Goal: Information Seeking & Learning: Learn about a topic

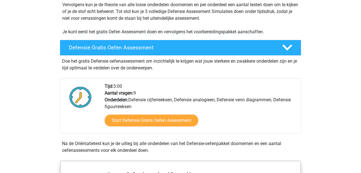
scroll to position [122, 0]
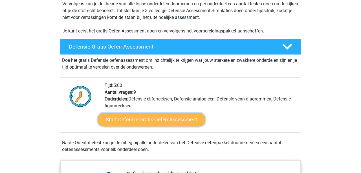
click at [180, 121] on link "Start Defensie Gratis Oefen Assessment" at bounding box center [152, 120] width 108 height 14
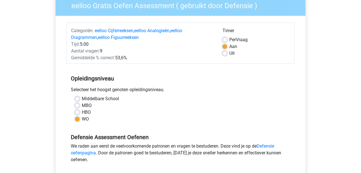
scroll to position [51, 0]
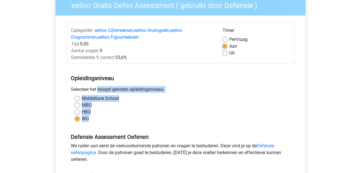
drag, startPoint x: 92, startPoint y: 120, endPoint x: 67, endPoint y: 86, distance: 42.6
click at [67, 86] on div "Opleidingsniveau Selecteer het hoogst genoten opleidingsniveau. Middelbare Scho…" at bounding box center [181, 96] width 228 height 61
copy div "Selecteer het hoogst genoten opleidingsniveau. Middelbare School MBO HBO WO"
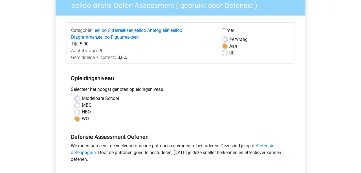
click at [135, 120] on div "WO" at bounding box center [180, 118] width 211 height 7
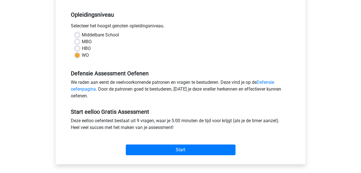
scroll to position [141, 0]
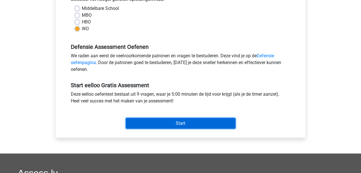
click at [152, 127] on input "Start" at bounding box center [181, 123] width 110 height 11
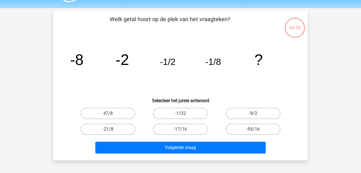
scroll to position [20, 0]
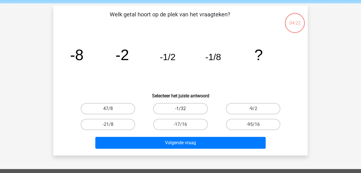
click at [195, 107] on label "-1/32" at bounding box center [180, 108] width 54 height 11
click at [184, 109] on input "-1/32" at bounding box center [182, 111] width 4 height 4
radio input "true"
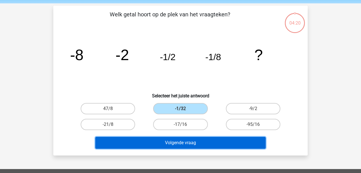
click at [216, 145] on button "Volgende vraag" at bounding box center [180, 143] width 171 height 12
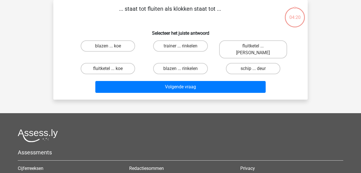
scroll to position [0, 0]
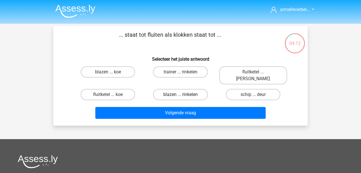
click at [186, 89] on label "blazen ... rinkelen" at bounding box center [180, 94] width 54 height 11
click at [184, 94] on input "blazen ... rinkelen" at bounding box center [182, 96] width 4 height 4
radio input "true"
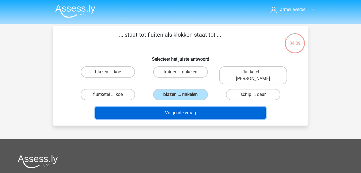
click at [197, 108] on button "Volgende vraag" at bounding box center [180, 113] width 171 height 12
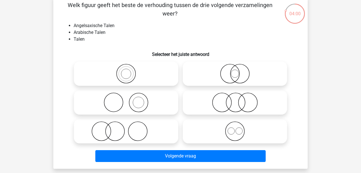
scroll to position [29, 0]
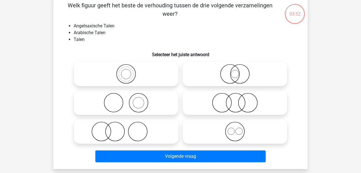
click at [206, 125] on icon at bounding box center [235, 132] width 100 height 20
click at [235, 125] on input "radio" at bounding box center [237, 127] width 4 height 4
radio input "true"
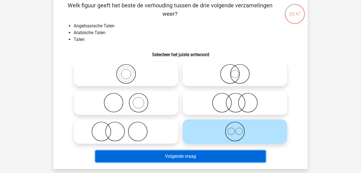
click at [202, 157] on button "Volgende vraag" at bounding box center [180, 156] width 171 height 12
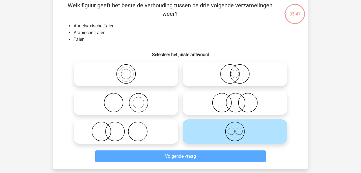
scroll to position [26, 0]
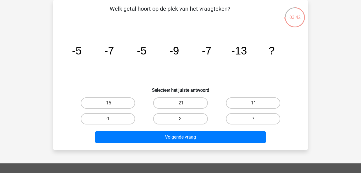
click at [239, 121] on label "7" at bounding box center [253, 118] width 54 height 11
click at [253, 121] on input "7" at bounding box center [255, 121] width 4 height 4
radio input "true"
click at [234, 104] on label "-11" at bounding box center [253, 102] width 54 height 11
click at [253, 104] on input "-11" at bounding box center [255, 105] width 4 height 4
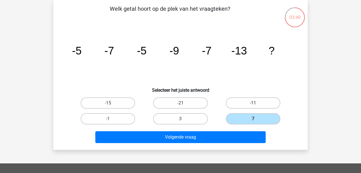
radio input "true"
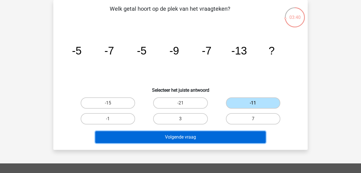
click at [236, 139] on button "Volgende vraag" at bounding box center [180, 137] width 171 height 12
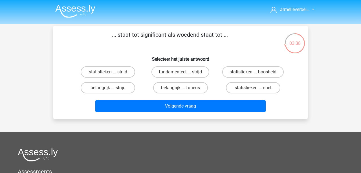
scroll to position [1, 0]
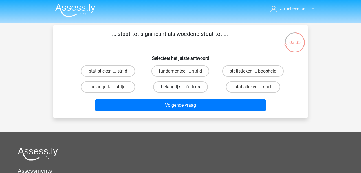
click at [178, 86] on label "belangrijk ... furieus" at bounding box center [180, 86] width 54 height 11
click at [180, 87] on input "belangrijk ... furieus" at bounding box center [182, 89] width 4 height 4
radio input "true"
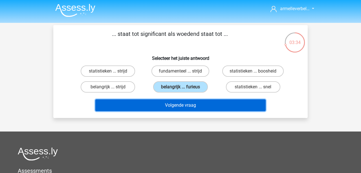
click at [206, 104] on button "Volgende vraag" at bounding box center [180, 105] width 171 height 12
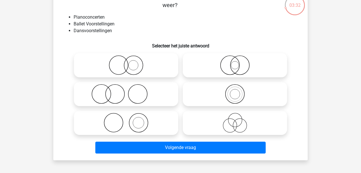
scroll to position [39, 0]
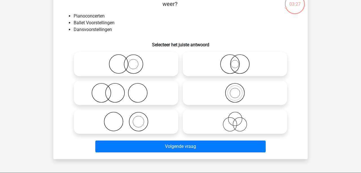
click at [156, 124] on icon at bounding box center [126, 122] width 100 height 20
click at [130, 119] on input "radio" at bounding box center [128, 117] width 4 height 4
radio input "true"
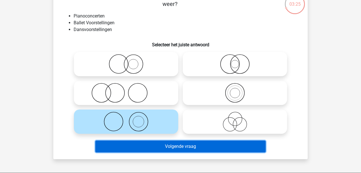
click at [186, 146] on button "Volgende vraag" at bounding box center [180, 146] width 171 height 12
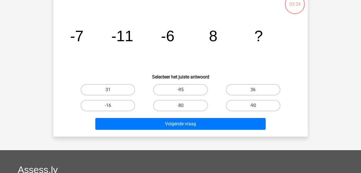
scroll to position [26, 0]
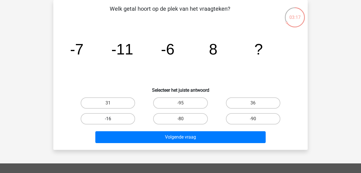
click at [121, 118] on label "-16" at bounding box center [108, 118] width 54 height 11
click at [112, 119] on input "-16" at bounding box center [110, 121] width 4 height 4
radio input "true"
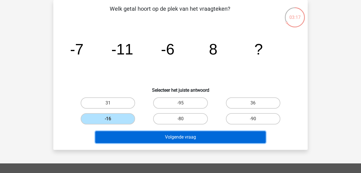
click at [169, 134] on button "Volgende vraag" at bounding box center [180, 137] width 171 height 12
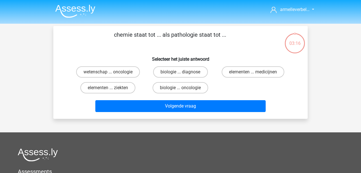
scroll to position [1, 0]
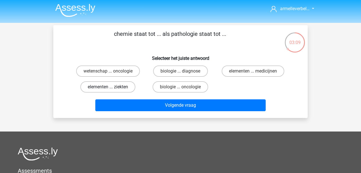
click at [121, 87] on label "elementen ... ziekten" at bounding box center [107, 86] width 55 height 11
click at [112, 87] on input "elementen ... ziekten" at bounding box center [110, 89] width 4 height 4
radio input "true"
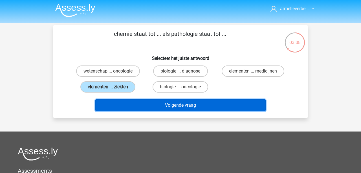
click at [171, 108] on button "Volgende vraag" at bounding box center [180, 105] width 171 height 12
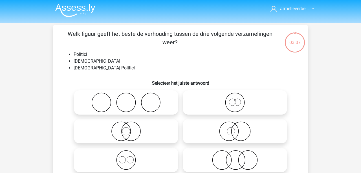
scroll to position [26, 0]
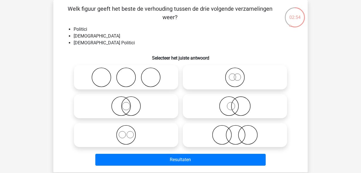
click at [159, 136] on icon at bounding box center [126, 135] width 100 height 20
click at [130, 132] on input "radio" at bounding box center [128, 130] width 4 height 4
radio input "true"
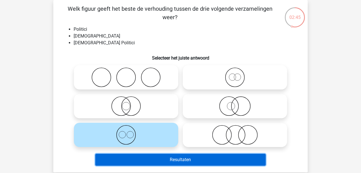
click at [180, 159] on button "Resultaten" at bounding box center [180, 160] width 171 height 12
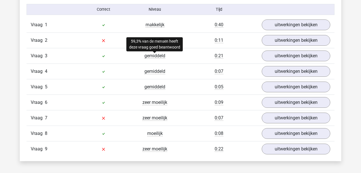
scroll to position [628, 0]
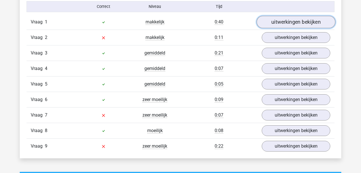
click at [283, 21] on link "uitwerkingen bekijken" at bounding box center [296, 22] width 79 height 12
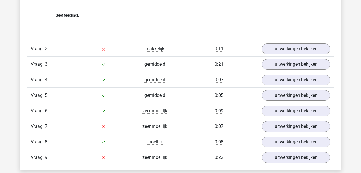
scroll to position [862, 0]
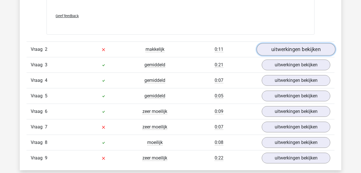
click at [279, 52] on link "uitwerkingen bekijken" at bounding box center [296, 49] width 79 height 12
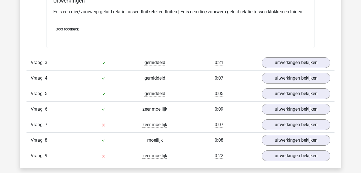
scroll to position [1018, 0]
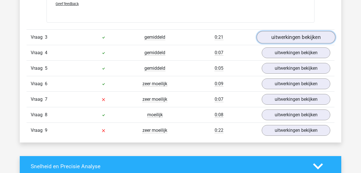
click at [272, 40] on link "uitwerkingen bekijken" at bounding box center [296, 37] width 79 height 12
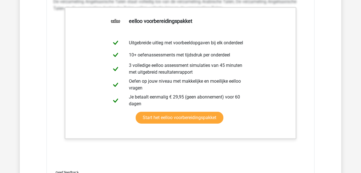
scroll to position [1361, 0]
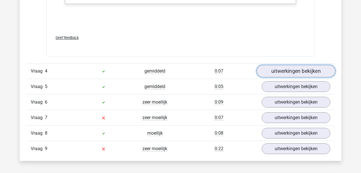
click at [277, 76] on link "uitwerkingen bekijken" at bounding box center [296, 71] width 79 height 12
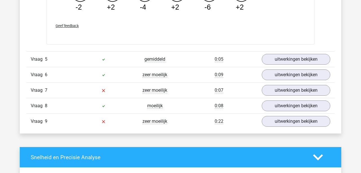
scroll to position [1659, 0]
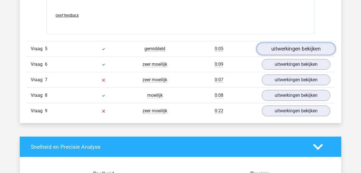
click at [269, 53] on link "uitwerkingen bekijken" at bounding box center [296, 49] width 79 height 12
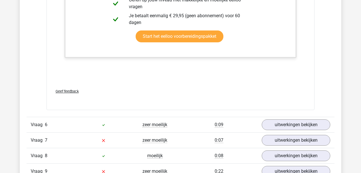
scroll to position [1919, 0]
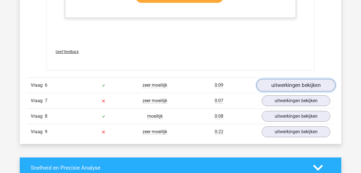
click at [285, 84] on link "uitwerkingen bekijken" at bounding box center [296, 85] width 79 height 12
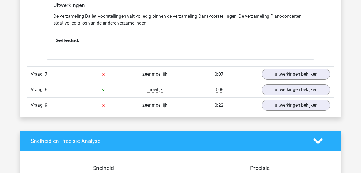
scroll to position [2161, 0]
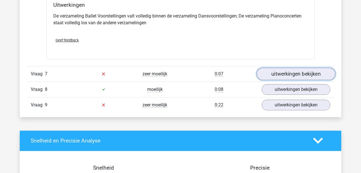
click at [286, 72] on link "uitwerkingen bekijken" at bounding box center [296, 74] width 79 height 12
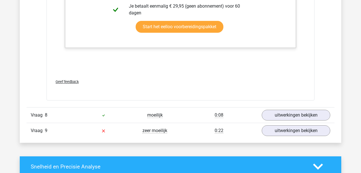
scroll to position [2507, 0]
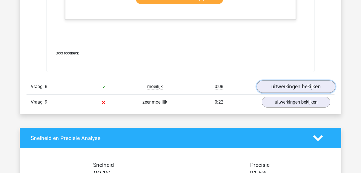
click at [281, 91] on link "uitwerkingen bekijken" at bounding box center [296, 86] width 79 height 12
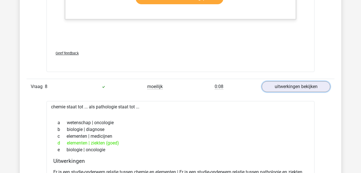
scroll to position [2602, 0]
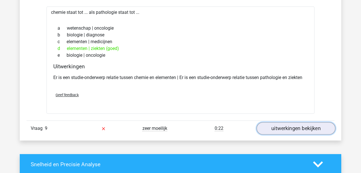
click at [274, 131] on link "uitwerkingen bekijken" at bounding box center [296, 128] width 79 height 12
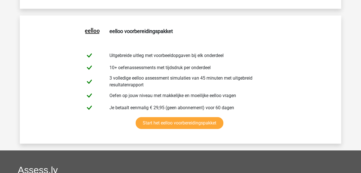
scroll to position [3414, 0]
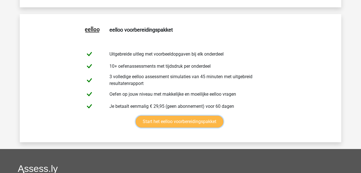
click at [173, 122] on link "Start het eelloo voorbereidingspakket" at bounding box center [180, 122] width 88 height 12
